Goal: Task Accomplishment & Management: Use online tool/utility

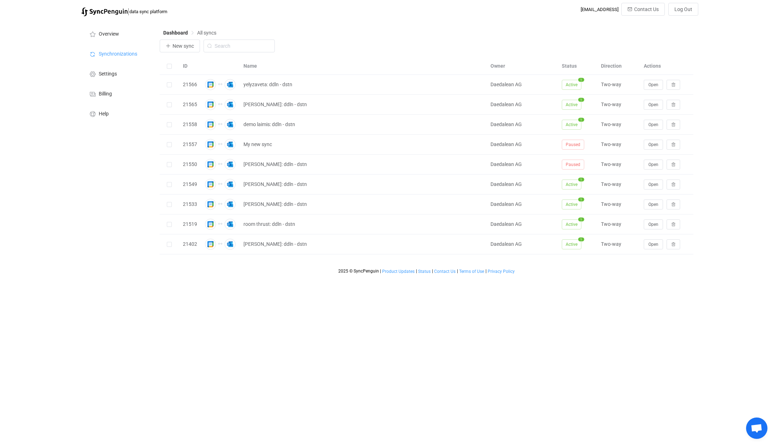
drag, startPoint x: 419, startPoint y: 32, endPoint x: 303, endPoint y: 39, distance: 115.6
click at [303, 39] on div "Dashboard All syncs" at bounding box center [427, 34] width 534 height 11
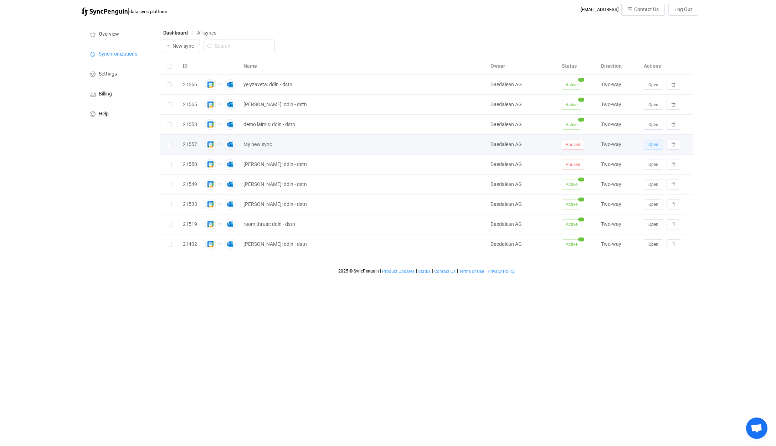
click at [651, 145] on span "Open" at bounding box center [653, 144] width 10 height 5
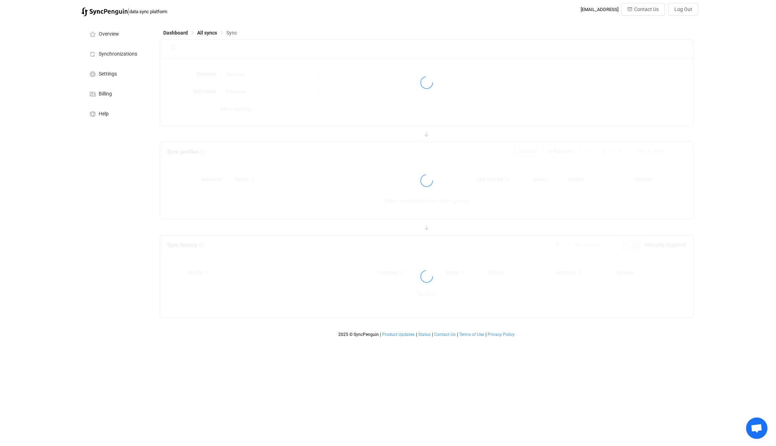
type input "10 minutes"
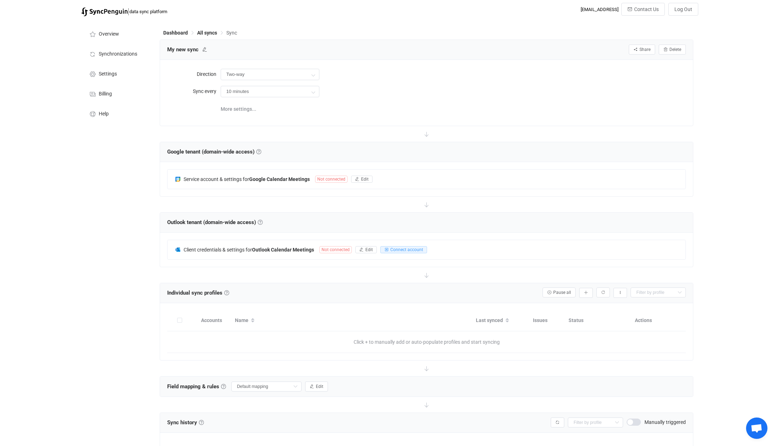
click at [352, 113] on div "More settings..." at bounding box center [453, 108] width 465 height 15
click at [357, 178] on icon "button" at bounding box center [357, 179] width 4 height 4
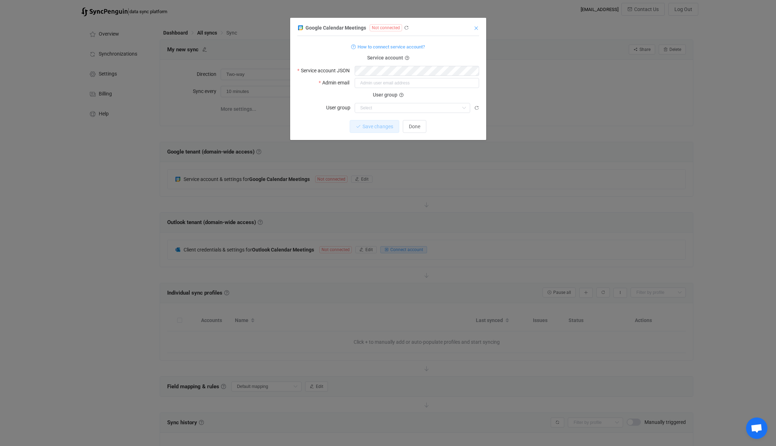
click at [475, 30] on icon "Close" at bounding box center [476, 28] width 6 height 6
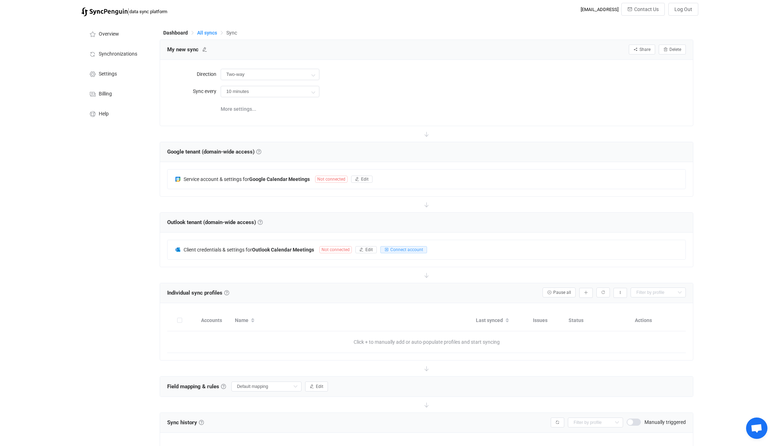
click at [207, 33] on span "All syncs" at bounding box center [207, 33] width 20 height 6
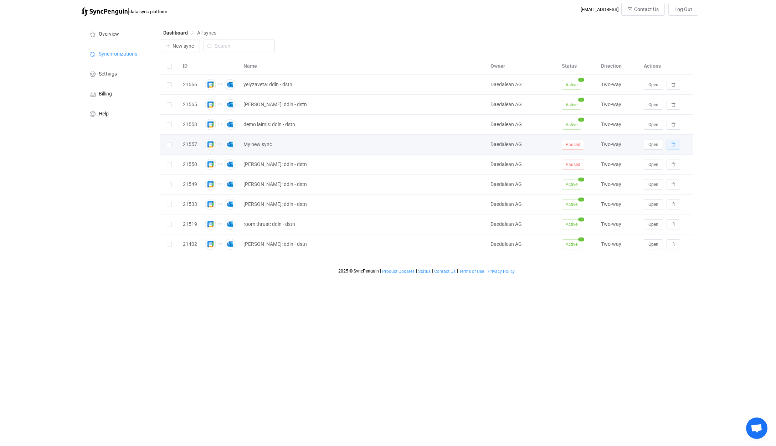
click at [672, 144] on icon "button" at bounding box center [673, 145] width 4 height 4
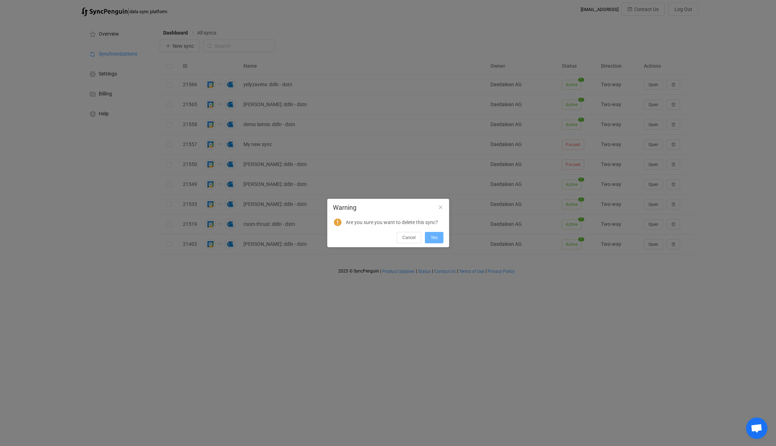
click at [434, 236] on span "Yes" at bounding box center [433, 237] width 7 height 5
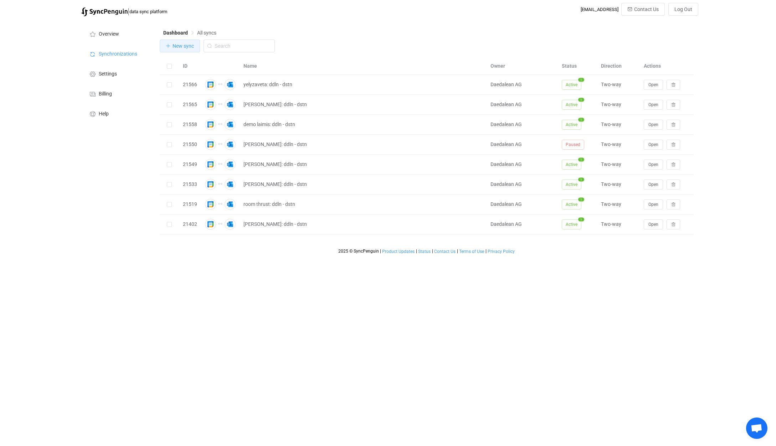
click at [188, 46] on span "New sync" at bounding box center [182, 46] width 21 height 6
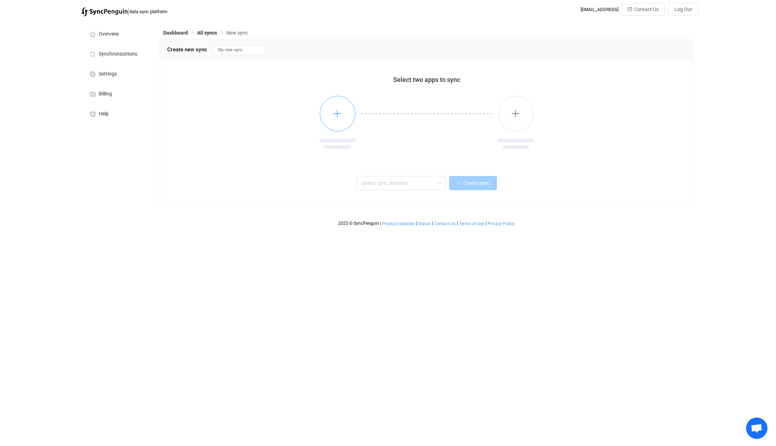
click at [336, 117] on icon "button" at bounding box center [337, 113] width 9 height 9
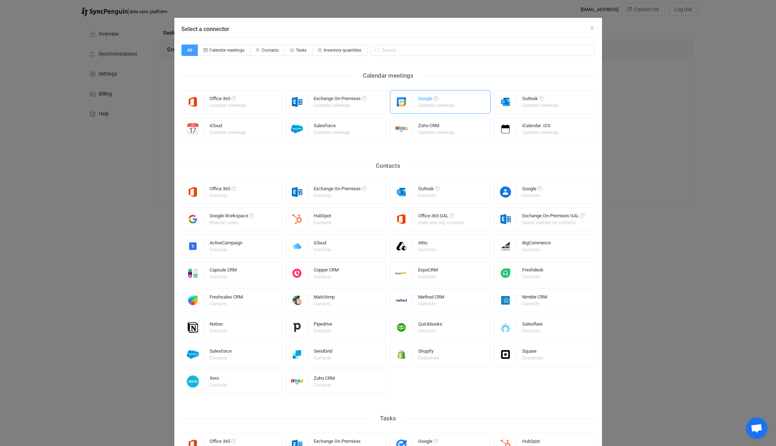
click at [426, 100] on div "Google" at bounding box center [436, 99] width 37 height 7
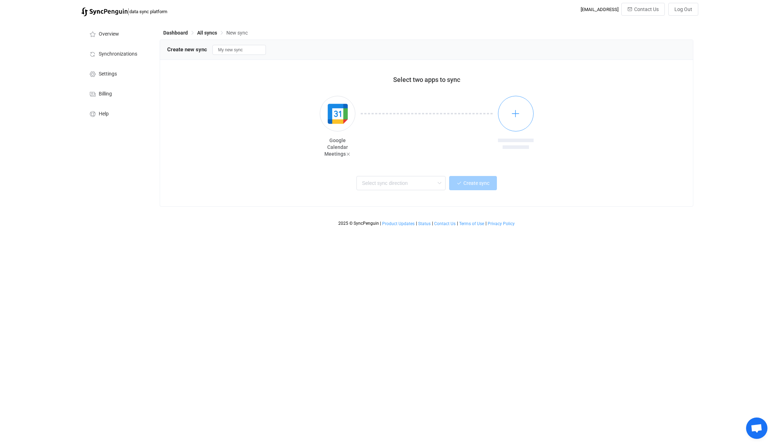
click at [515, 116] on icon "button" at bounding box center [515, 113] width 9 height 9
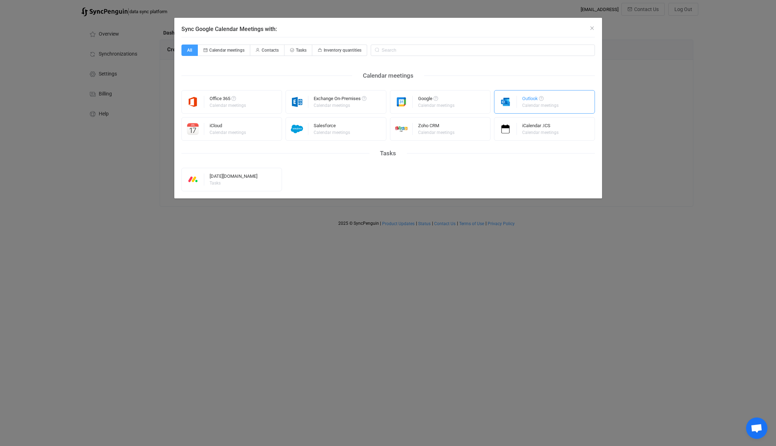
click at [522, 102] on div "Outlook" at bounding box center [540, 99] width 37 height 7
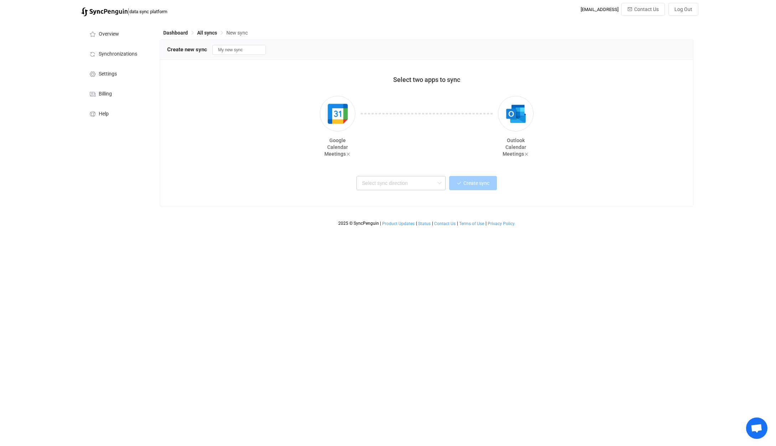
click at [440, 182] on icon at bounding box center [439, 183] width 9 height 14
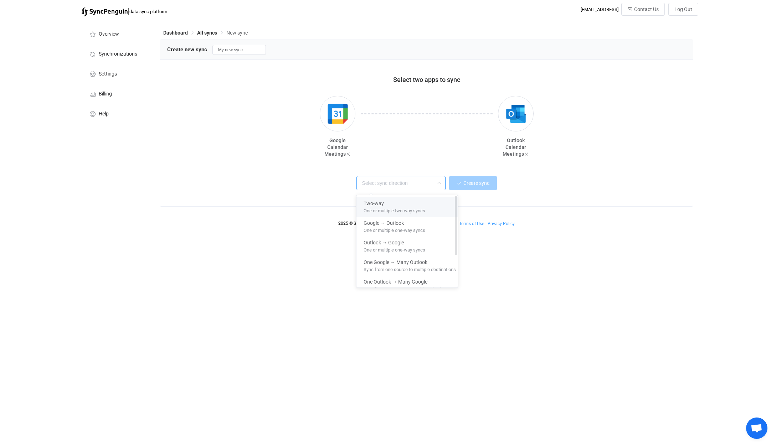
click at [425, 213] on span "One or multiple two-way syncs" at bounding box center [394, 210] width 62 height 8
type input "Two-way"
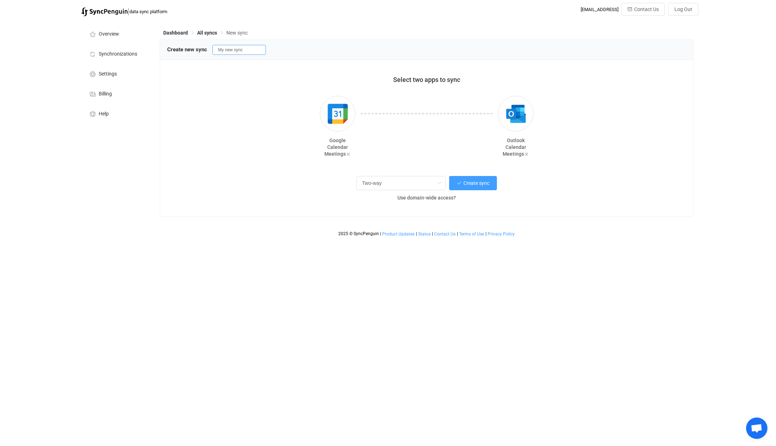
click at [249, 46] on input "My new sync" at bounding box center [238, 50] width 53 height 10
type input "room drag: ddln - dstn"
click at [479, 183] on span "Create sync" at bounding box center [476, 183] width 26 height 6
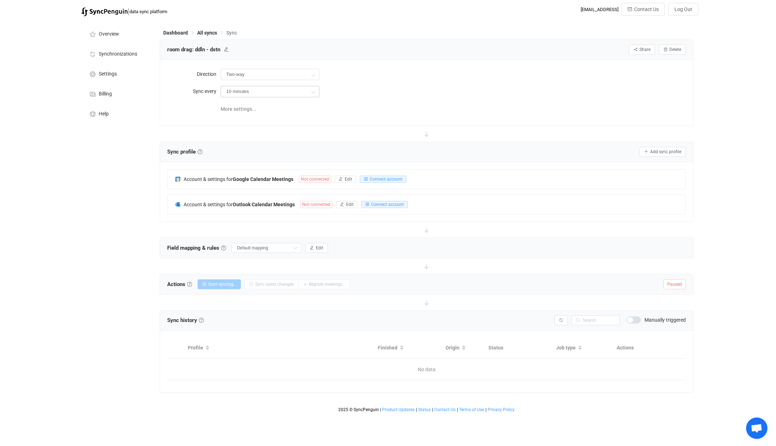
click at [314, 93] on icon at bounding box center [313, 92] width 9 height 14
click at [272, 162] on li "2 hours" at bounding box center [272, 160] width 103 height 12
type input "2 hours"
click at [343, 176] on button "Edit" at bounding box center [345, 179] width 21 height 7
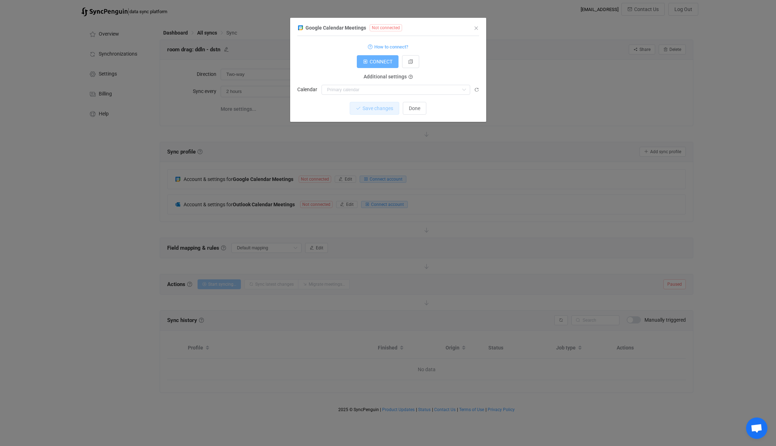
click at [386, 62] on span "CONNECT" at bounding box center [380, 62] width 23 height 6
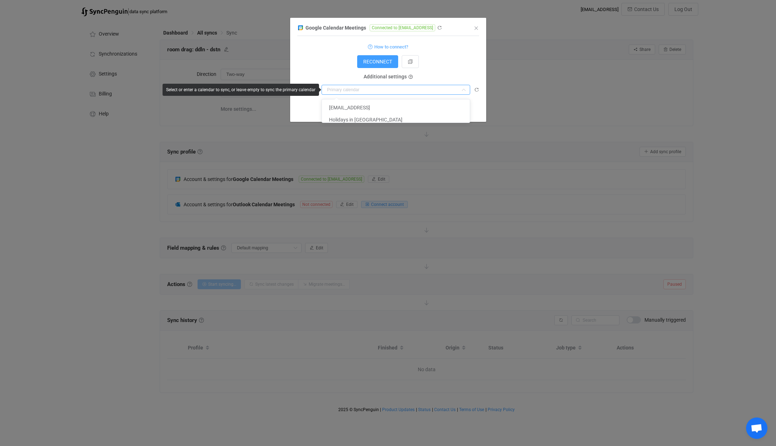
click at [392, 91] on input "dialog" at bounding box center [395, 90] width 149 height 10
paste input "[EMAIL_ADDRESS][DOMAIN_NAME]"
type input "[EMAIL_ADDRESS][DOMAIN_NAME]"
click at [397, 106] on span "[EMAIL_ADDRESS][DOMAIN_NAME]" at bounding box center [368, 108] width 79 height 6
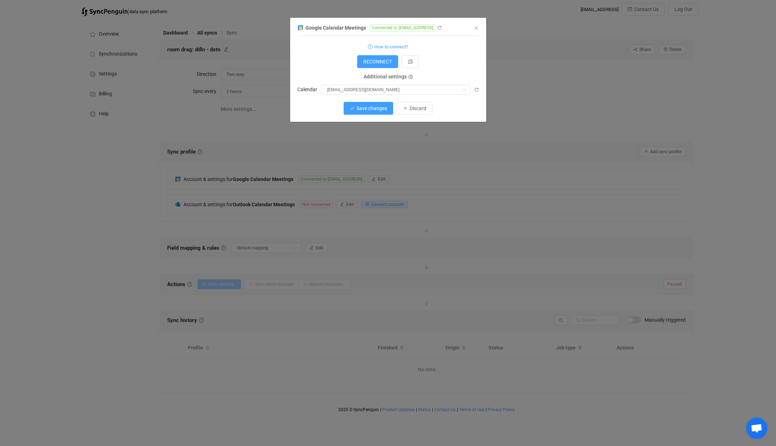
click at [376, 111] on span "Save changes" at bounding box center [371, 108] width 31 height 6
click at [417, 111] on span "Done" at bounding box center [414, 108] width 11 height 6
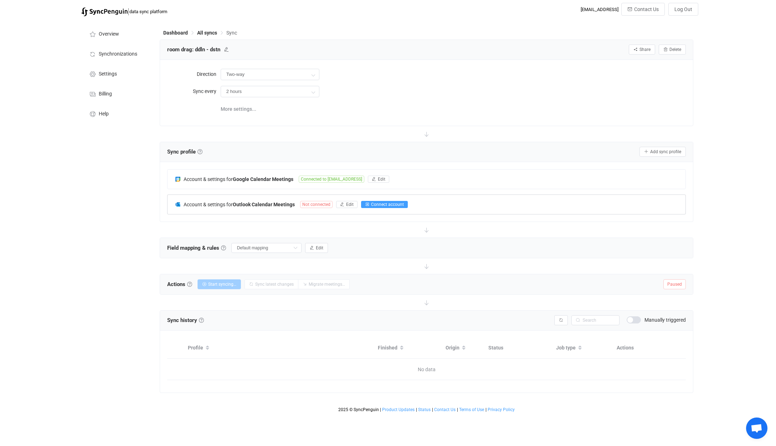
click at [366, 203] on icon "button" at bounding box center [367, 204] width 4 height 4
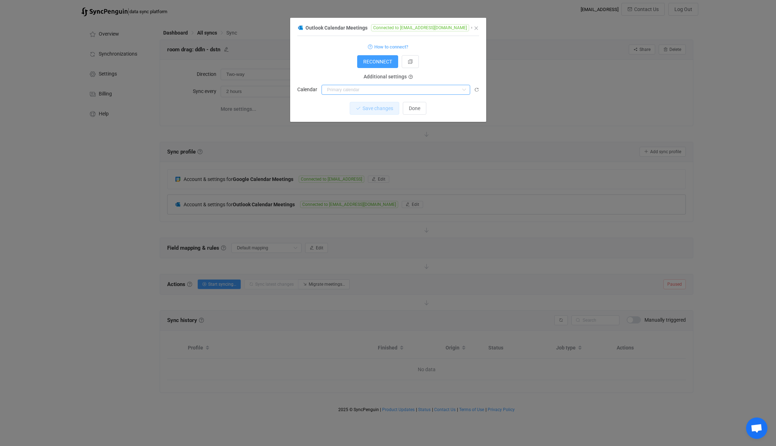
click at [446, 89] on input "dialog" at bounding box center [395, 90] width 149 height 10
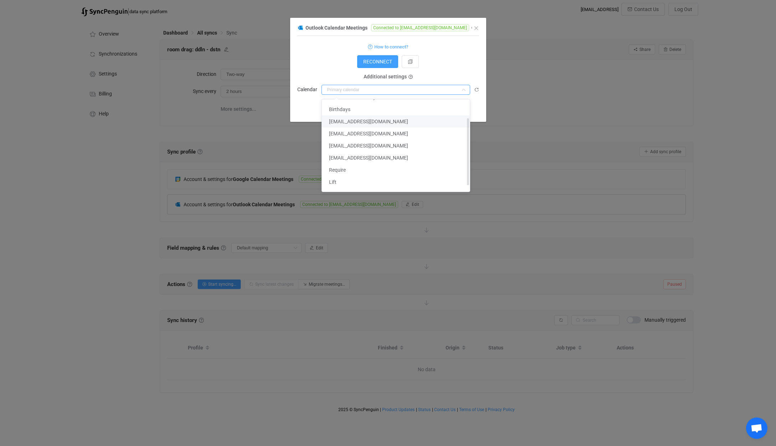
scroll to position [33, 0]
click at [361, 183] on li "Drag" at bounding box center [398, 189] width 153 height 12
type input "Drag"
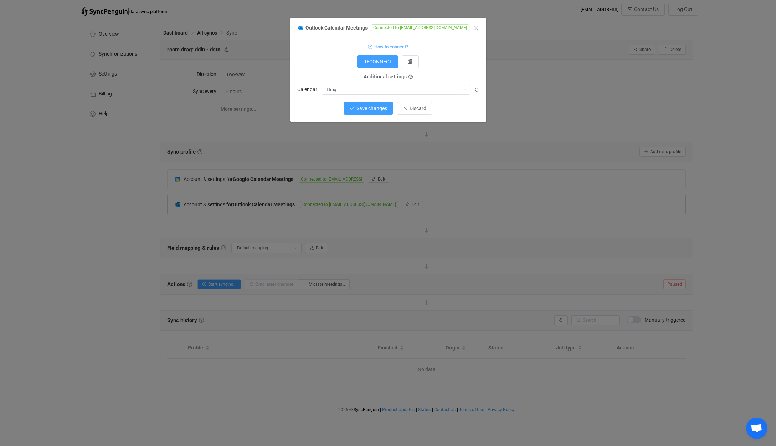
click at [365, 107] on span "Save changes" at bounding box center [371, 108] width 31 height 6
click at [417, 111] on span "Done" at bounding box center [414, 108] width 11 height 6
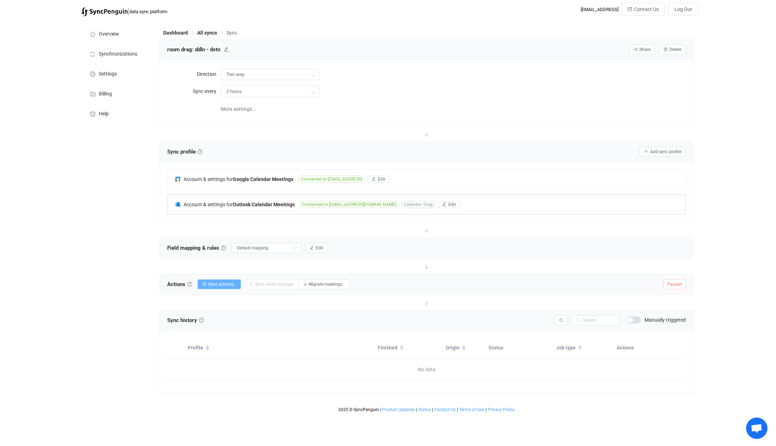
click at [228, 286] on span "Start syncing…" at bounding box center [222, 284] width 28 height 5
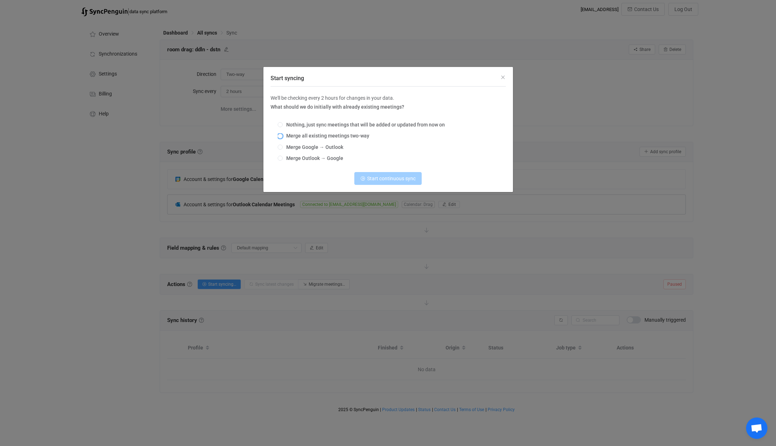
click at [322, 137] on span "Merge all existing meetings two-way" at bounding box center [326, 136] width 87 height 6
click at [283, 137] on input "Merge all existing meetings two-way" at bounding box center [280, 137] width 5 height 6
radio input "true"
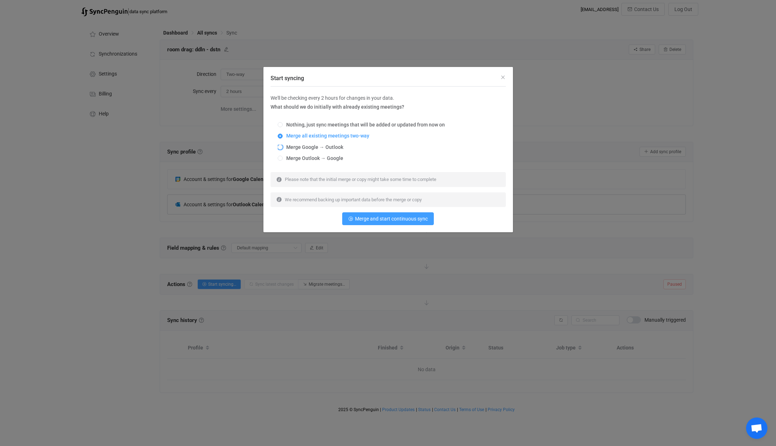
click at [332, 150] on span "Merge Google → Outlook" at bounding box center [313, 147] width 61 height 6
click at [283, 150] on input "Merge Google → Outlook" at bounding box center [280, 148] width 5 height 6
radio input "true"
radio input "false"
radio input "true"
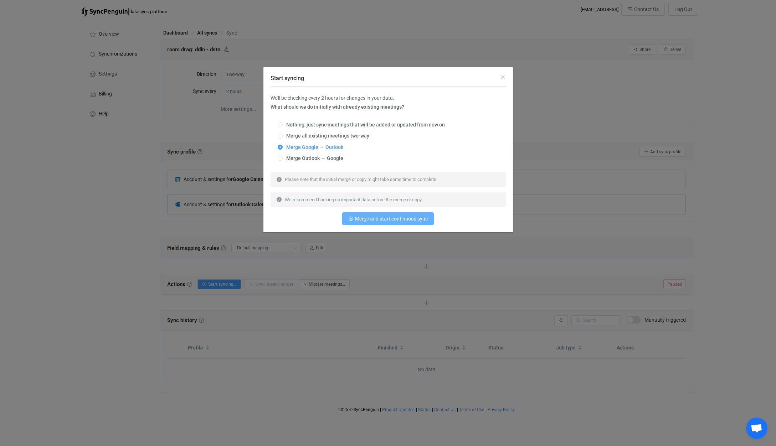
click at [377, 224] on button "Merge and start continuous sync" at bounding box center [388, 218] width 92 height 13
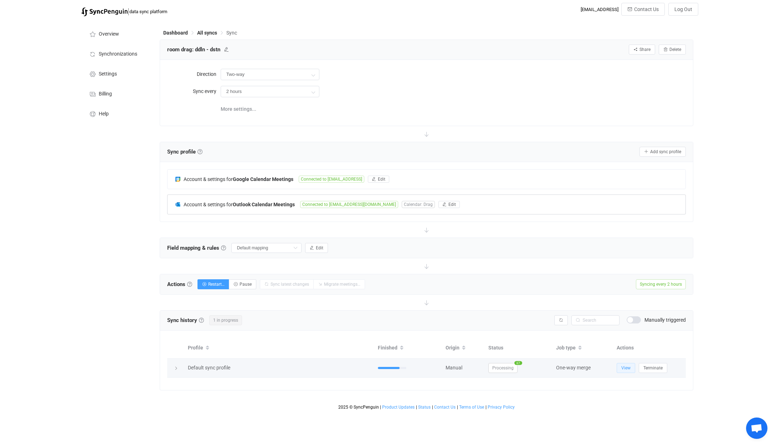
click at [620, 367] on button "View" at bounding box center [625, 368] width 19 height 10
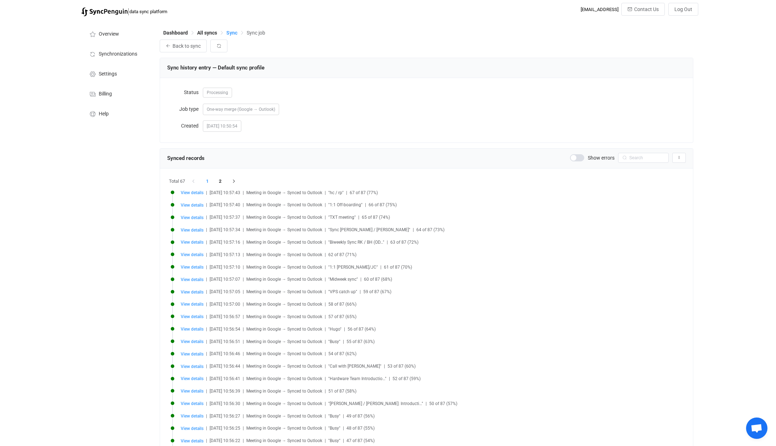
click at [234, 32] on span "Sync" at bounding box center [231, 33] width 11 height 6
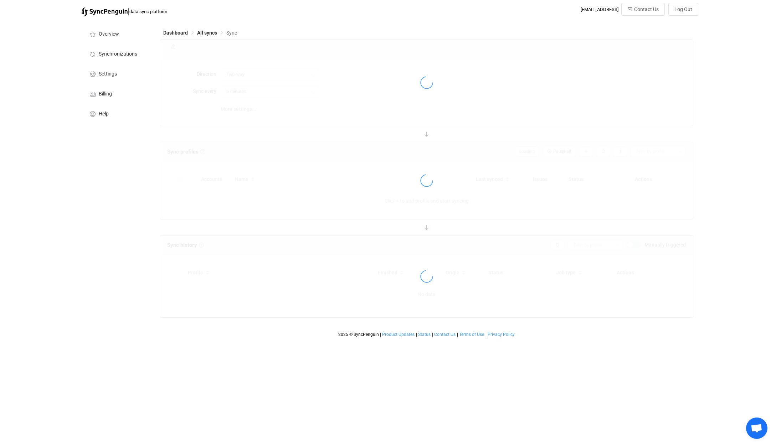
type input "2 hours"
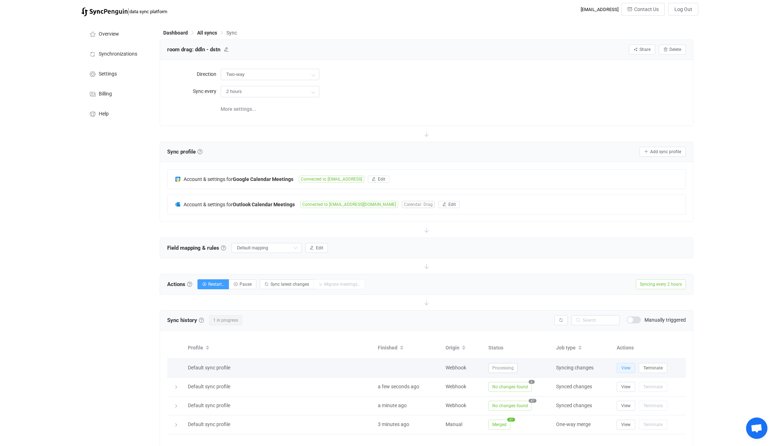
click at [624, 369] on span "View" at bounding box center [625, 368] width 9 height 5
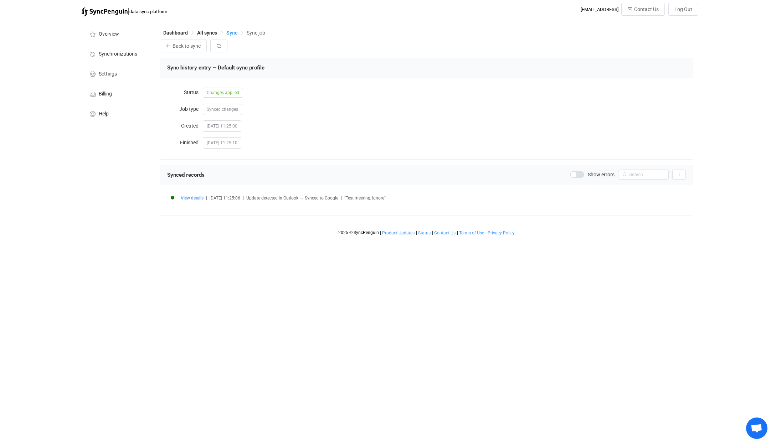
click at [233, 33] on span "Sync" at bounding box center [231, 33] width 11 height 6
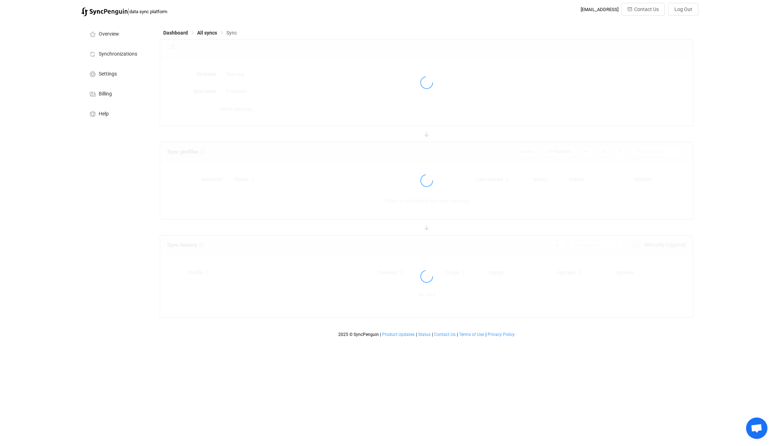
type input "2 hours"
